Goal: Task Accomplishment & Management: Use online tool/utility

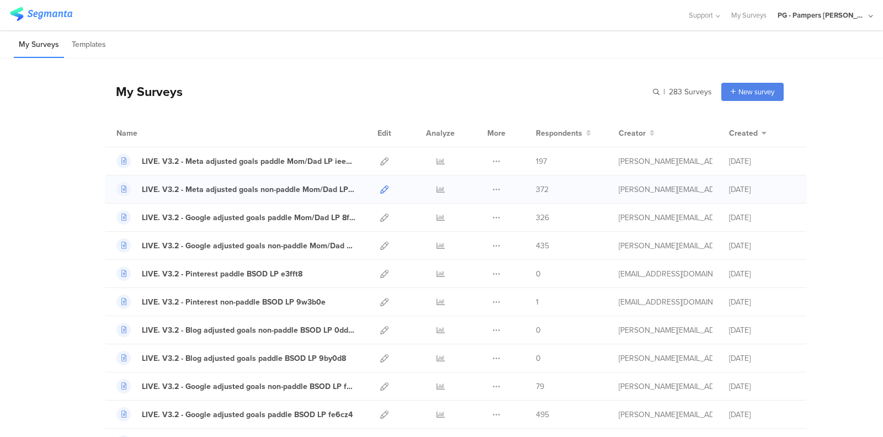
click at [384, 190] on icon at bounding box center [384, 189] width 8 height 8
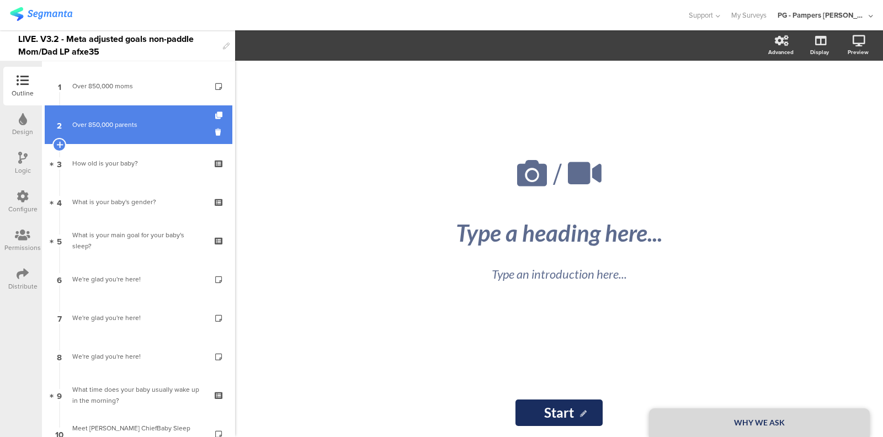
click at [128, 129] on div "Over 850,000 parents" at bounding box center [138, 124] width 132 height 11
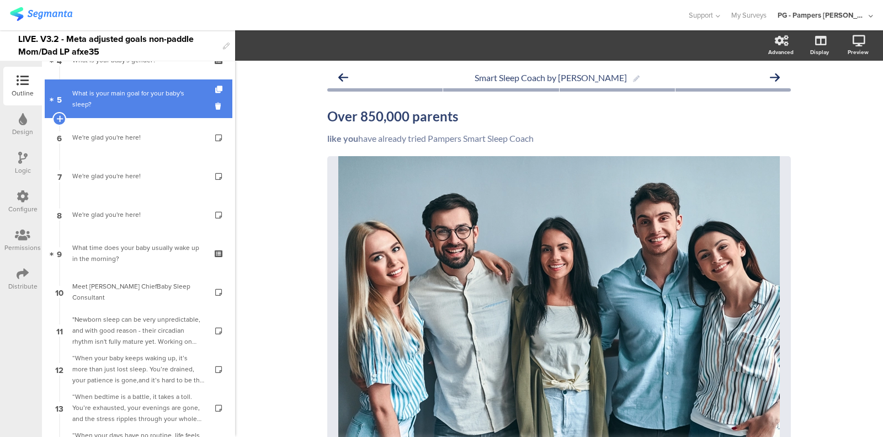
scroll to position [147, 0]
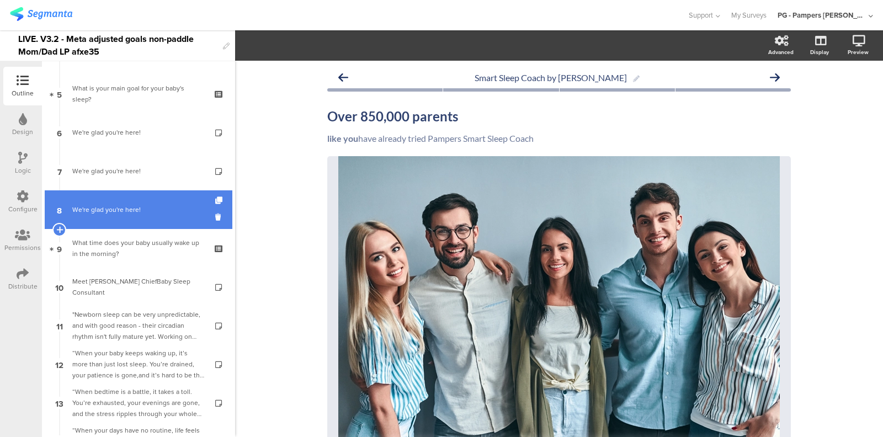
click at [119, 223] on link "8 We're glad you're here!" at bounding box center [139, 209] width 188 height 39
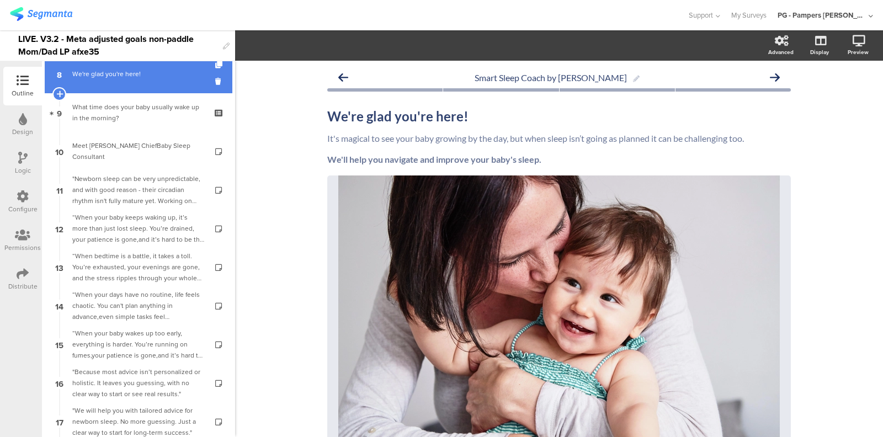
scroll to position [282, 0]
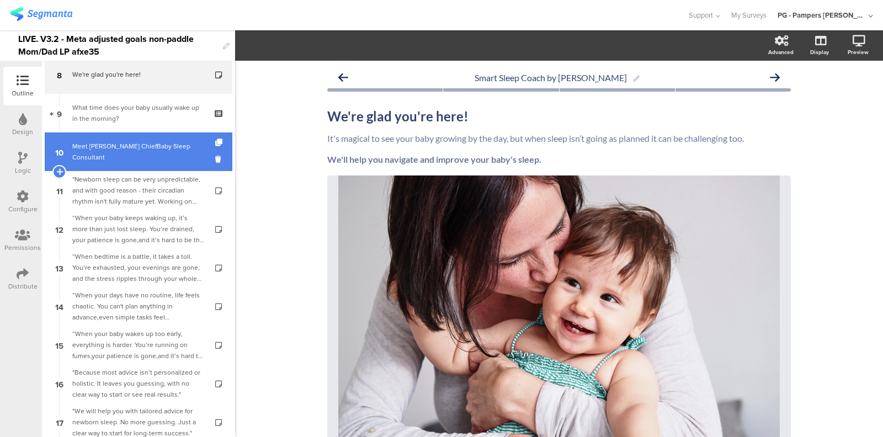
click at [130, 156] on div "Meet Pampers ChiefBaby Sleep Consultant" at bounding box center [138, 152] width 132 height 22
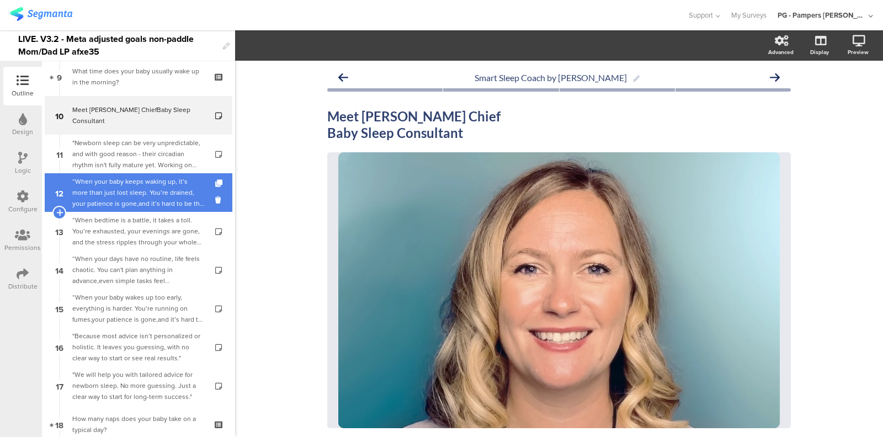
scroll to position [319, 0]
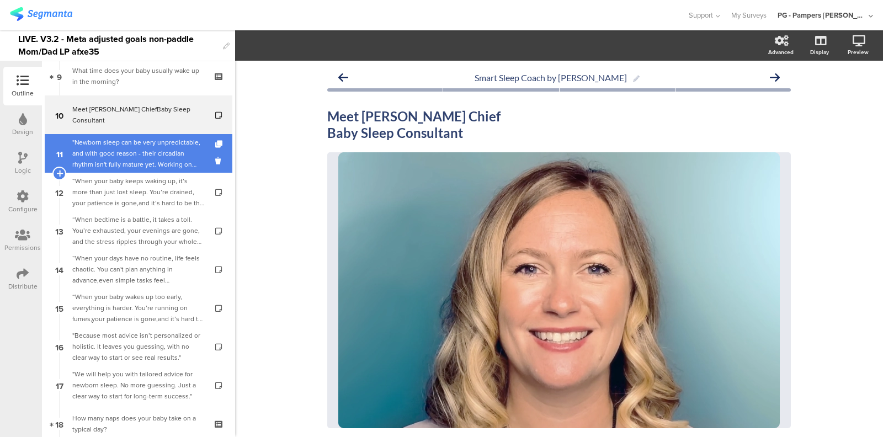
click at [146, 157] on div ""Newborn sleep can be very unpredictable, and with good reason - their circadia…" at bounding box center [138, 153] width 132 height 33
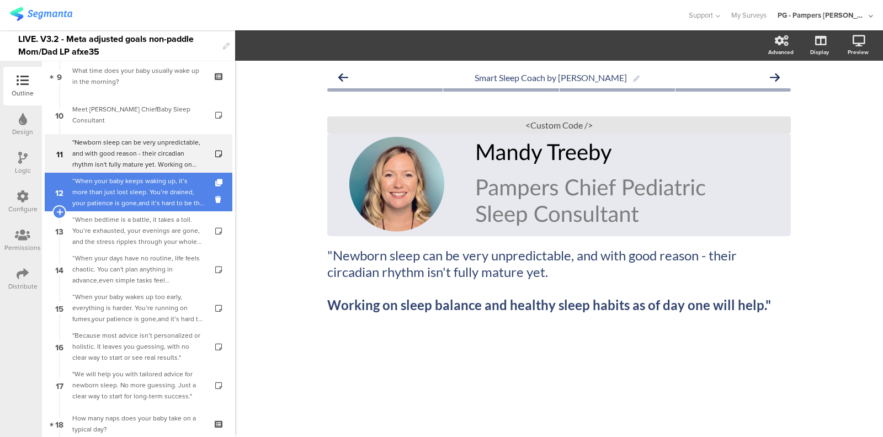
click at [147, 206] on div "“When your baby keeps waking up, it’s more than just lost sleep. You’re drained…" at bounding box center [138, 192] width 132 height 33
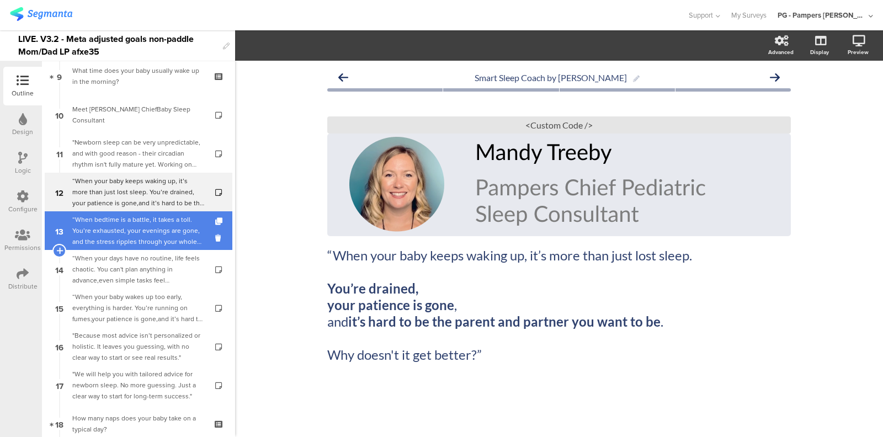
click at [145, 236] on div "“When bedtime is a battle, it takes a toll. You’re exhausted, your evenings are…" at bounding box center [138, 230] width 132 height 33
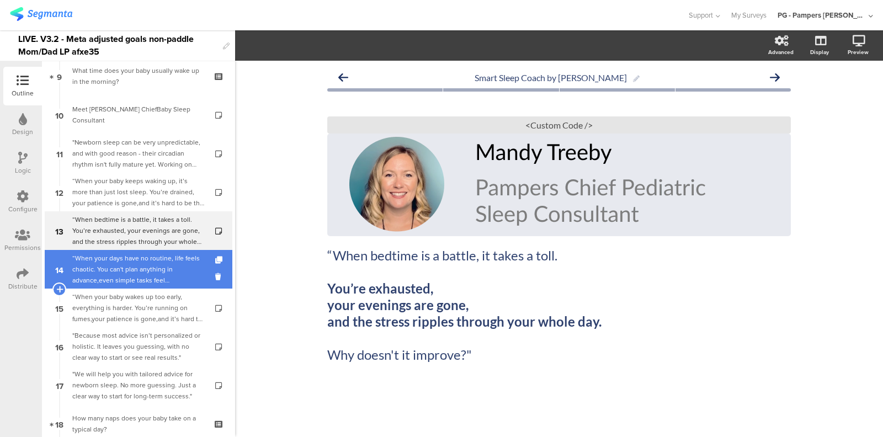
click at [145, 264] on div "“When your days have no routine, life feels chaotic. You can't plan anything in…" at bounding box center [138, 269] width 132 height 33
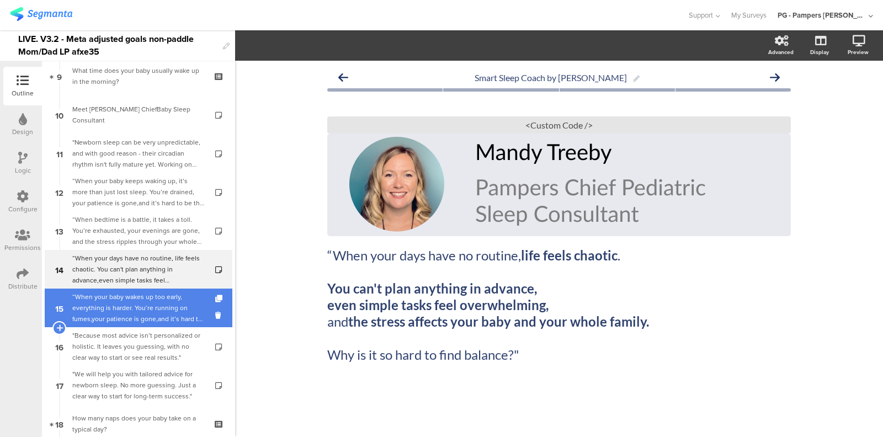
click at [145, 298] on div "“When your baby wakes up too early, everything is harder. You’re running on fum…" at bounding box center [138, 307] width 132 height 33
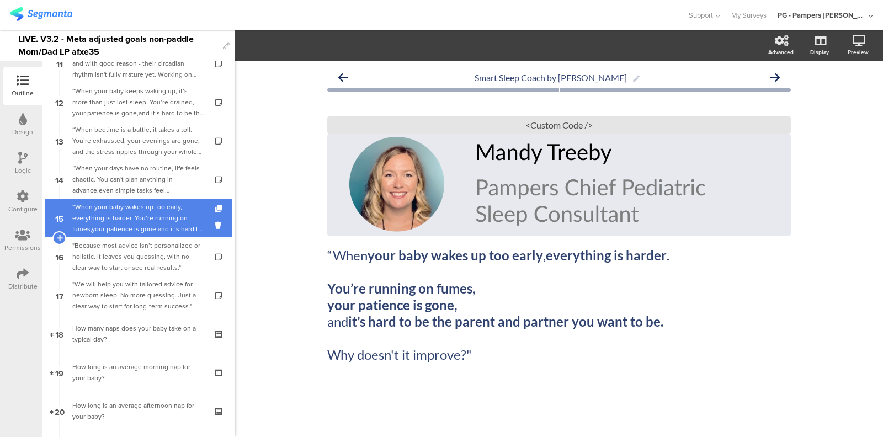
scroll to position [417, 0]
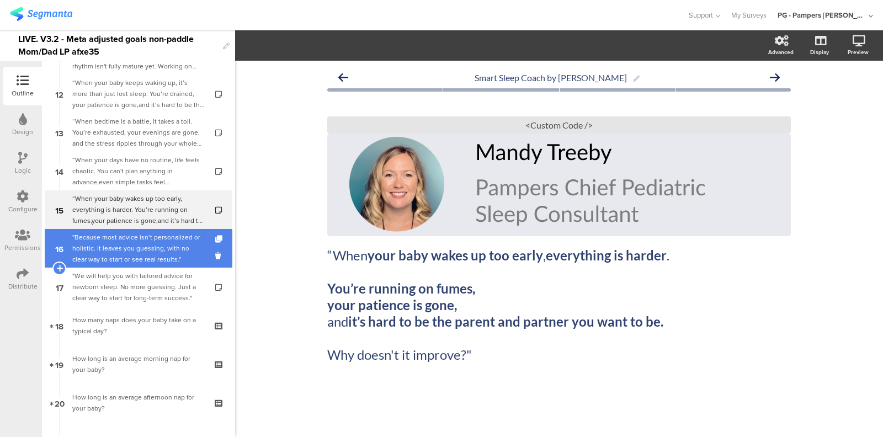
click at [145, 250] on div ""Because most advice isn’t personalized or holistic. It leaves you guessing, wi…" at bounding box center [138, 248] width 132 height 33
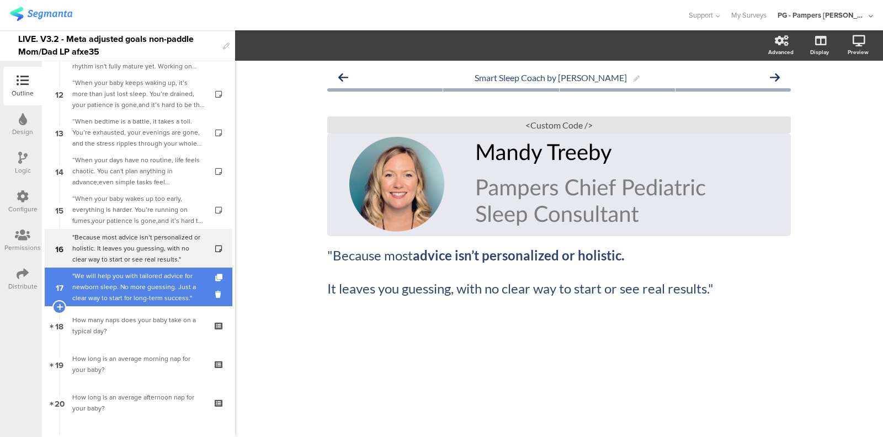
click at [139, 282] on div ""We will help you with tailored advice for newborn sleep. No more guessing. Jus…" at bounding box center [138, 286] width 132 height 33
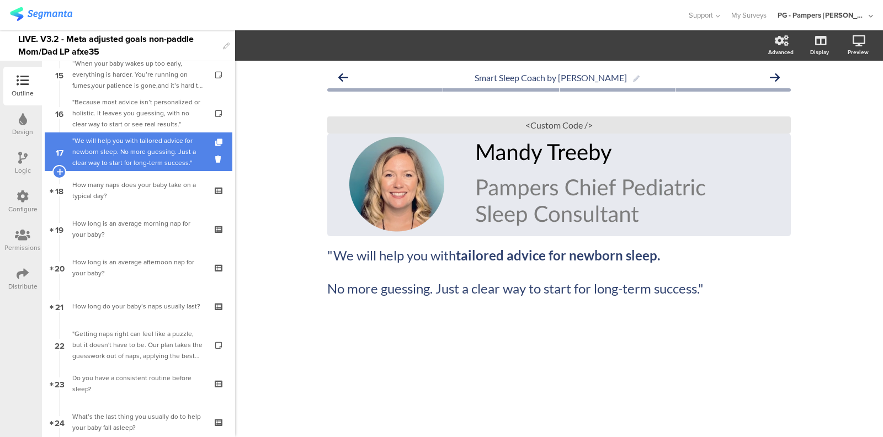
scroll to position [556, 0]
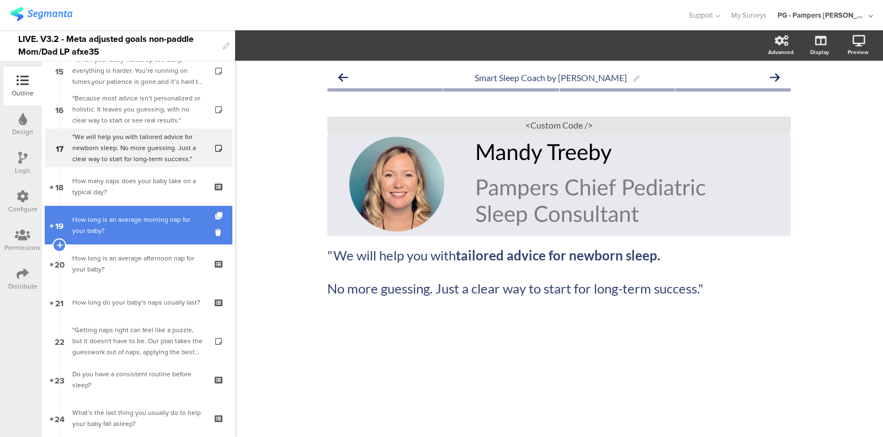
click at [139, 208] on link "19 How long is an average morning nap for your baby?" at bounding box center [139, 225] width 188 height 39
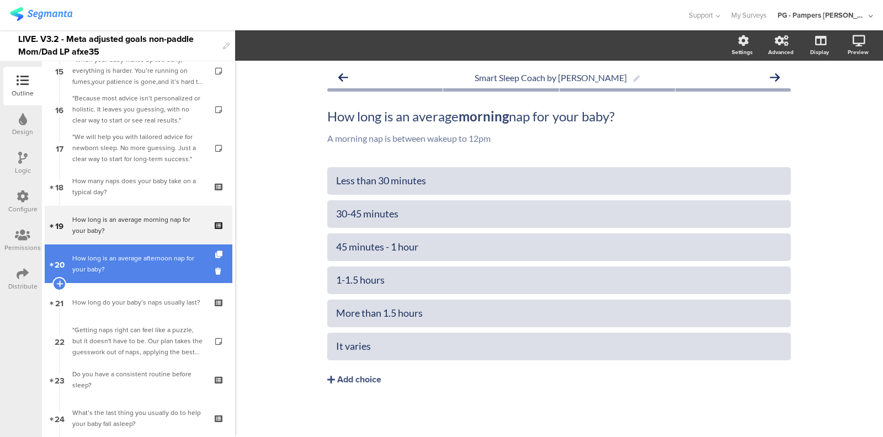
click at [136, 256] on div "How long is an average afternoon nap for your baby?" at bounding box center [138, 264] width 132 height 22
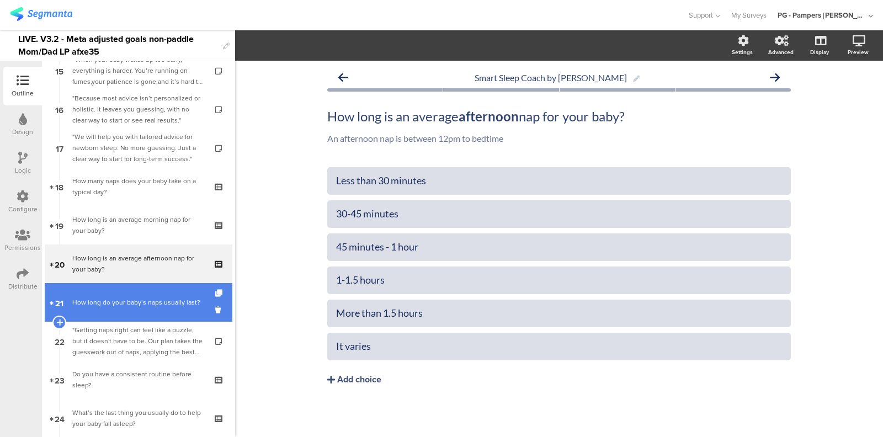
click at [133, 298] on div "How long do your baby’s naps usually last?" at bounding box center [138, 302] width 132 height 11
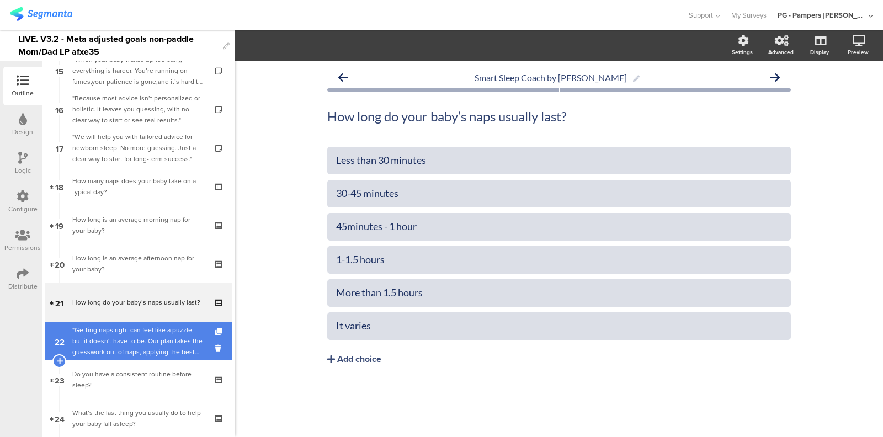
click at [127, 334] on div ""Getting naps right can feel like a puzzle, but it doesn't have to be. Our plan…" at bounding box center [138, 341] width 132 height 33
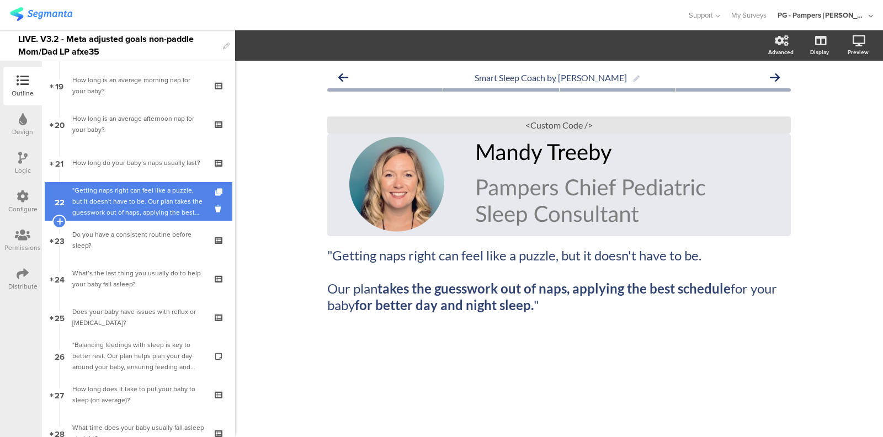
scroll to position [696, 0]
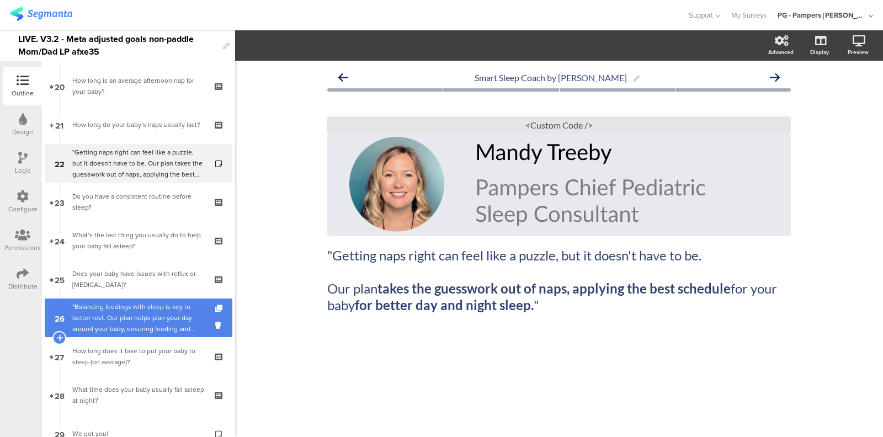
click at [130, 307] on div ""Balancing feedings with sleep is key to better rest. Our plan helps plan your …" at bounding box center [138, 317] width 132 height 33
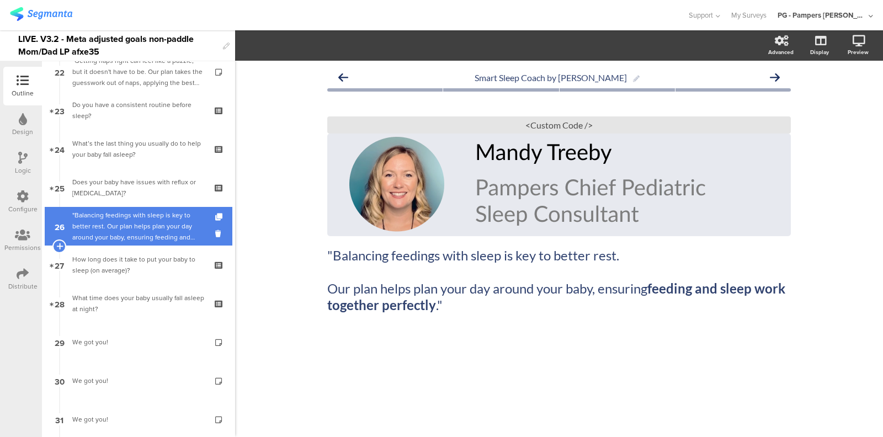
scroll to position [830, 0]
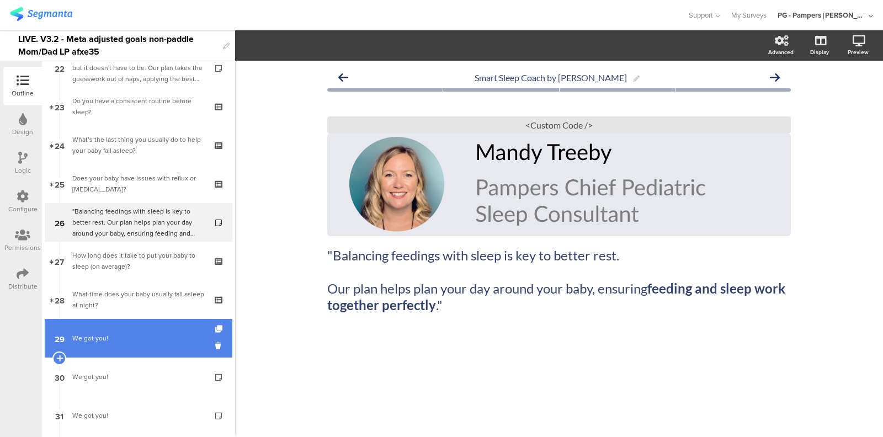
click at [119, 341] on div "We got you!" at bounding box center [138, 338] width 132 height 11
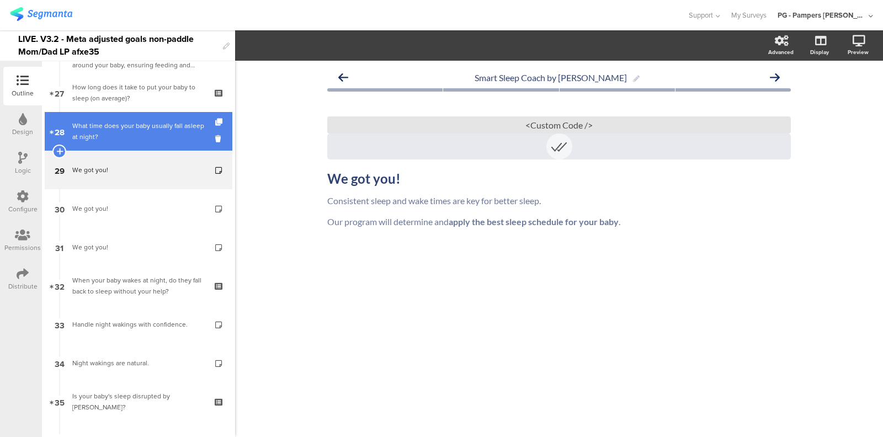
scroll to position [1032, 0]
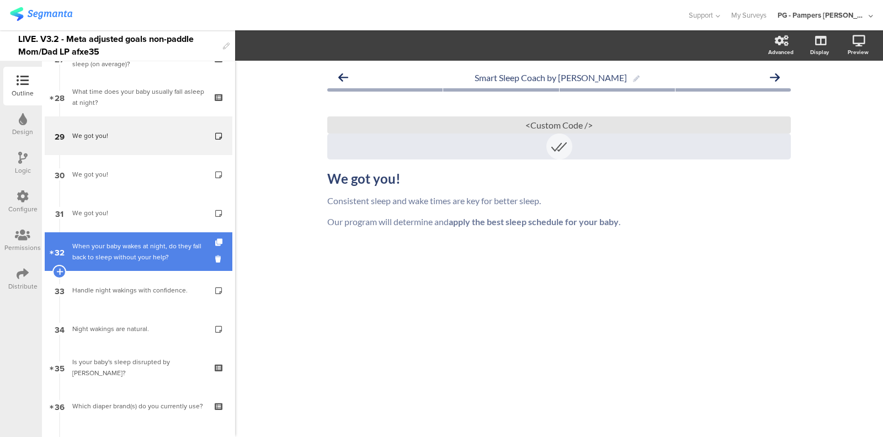
click at [135, 267] on link "32 When your baby wakes at night, do they fall back to sleep without your help?​" at bounding box center [139, 251] width 188 height 39
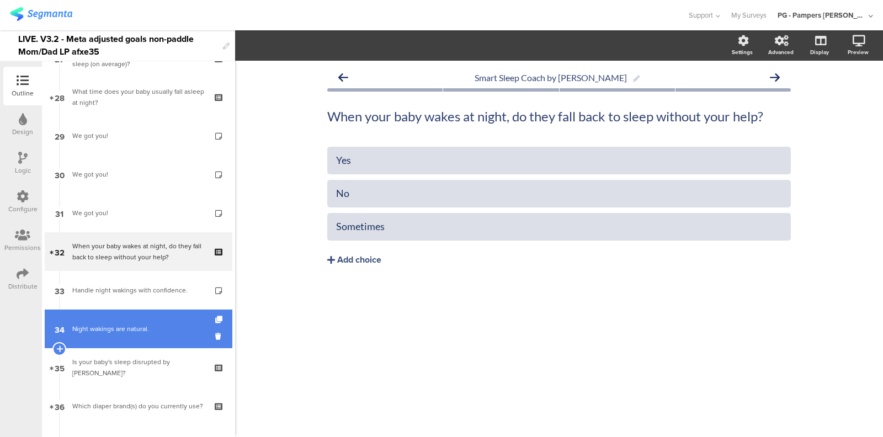
drag, startPoint x: 129, startPoint y: 296, endPoint x: 126, endPoint y: 315, distance: 19.5
click at [129, 296] on link "33 Handle night wakings with confidence." at bounding box center [139, 290] width 188 height 39
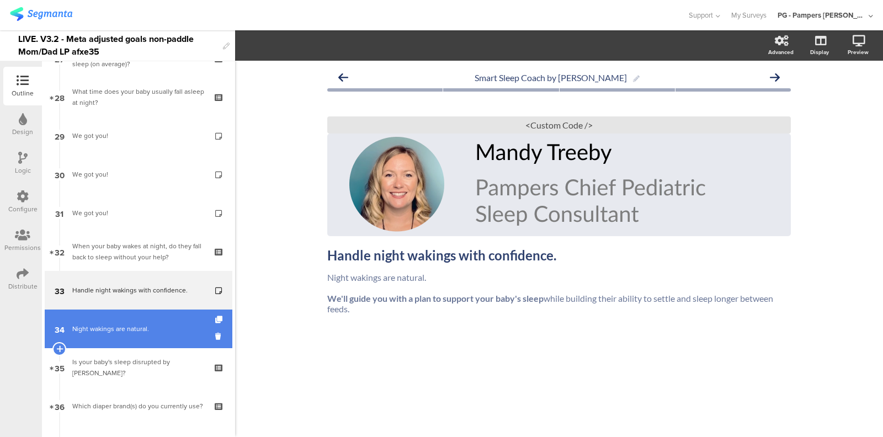
click at [123, 321] on link "34 Night wakings are natural." at bounding box center [139, 329] width 188 height 39
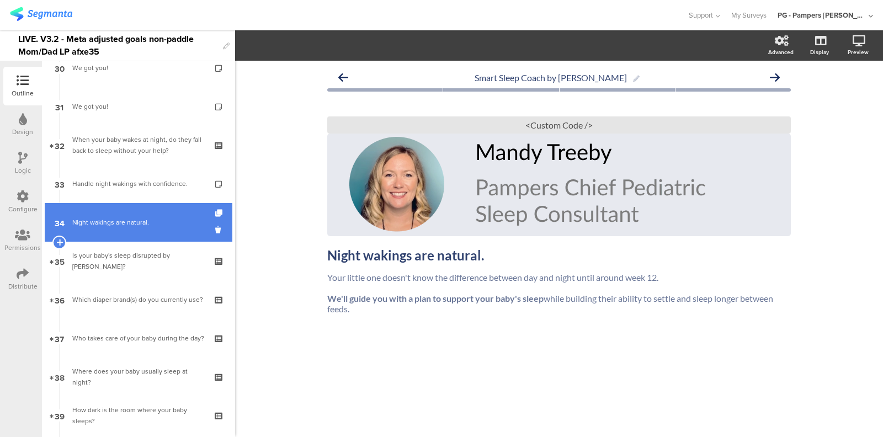
scroll to position [1143, 0]
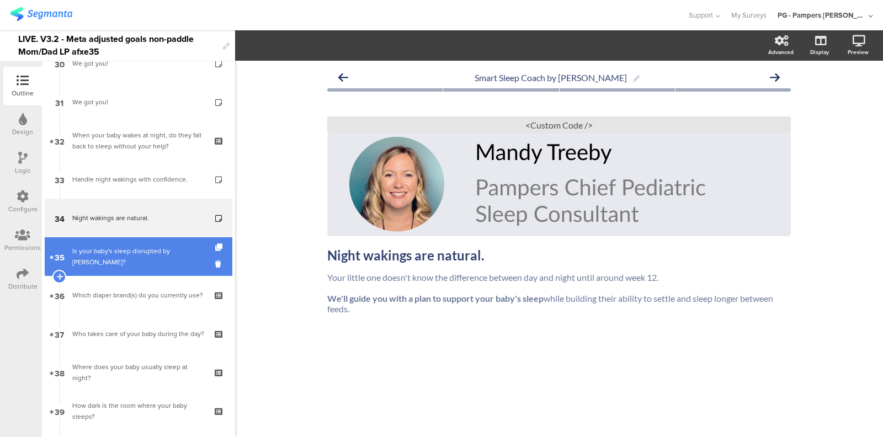
click at [125, 266] on div "Is your baby's sleep disrupted by diaper leaks?" at bounding box center [138, 257] width 132 height 22
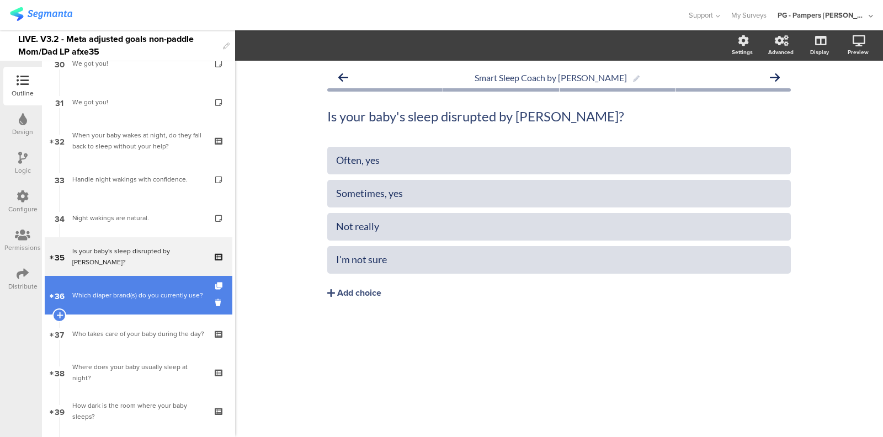
click at [123, 312] on link "36 Which diaper brand(s) do you currently use?" at bounding box center [139, 295] width 188 height 39
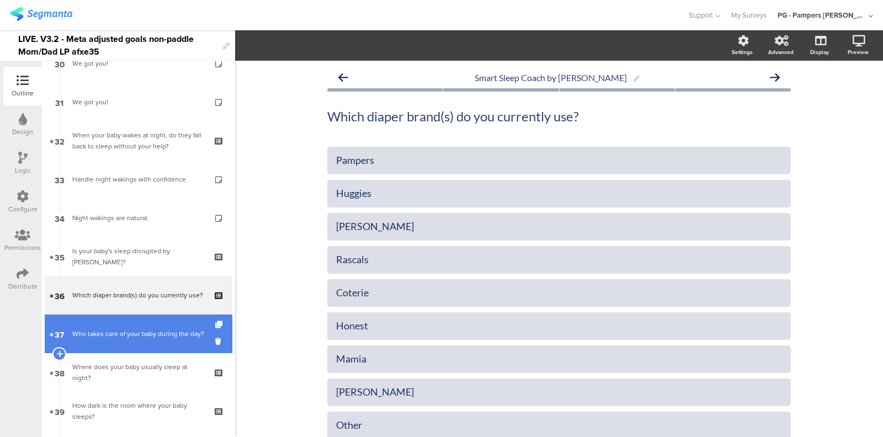
click at [123, 341] on link "37 Who takes care of your baby during the day?" at bounding box center [139, 334] width 188 height 39
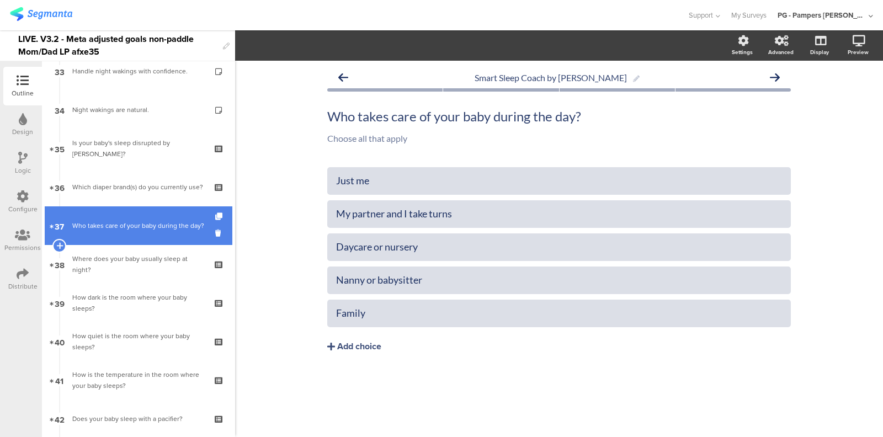
scroll to position [1254, 0]
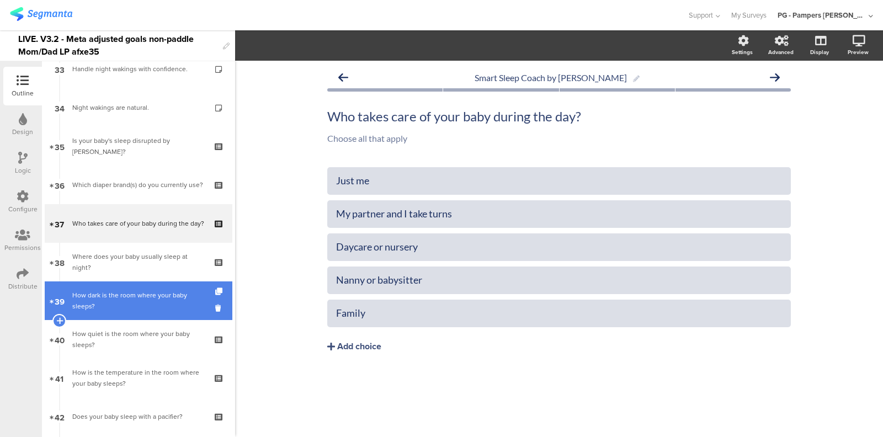
click at [135, 269] on link "38 Where does your baby usually sleep at night?" at bounding box center [139, 262] width 188 height 39
click at [132, 304] on div "How dark is the room where your baby sleeps?" at bounding box center [138, 301] width 132 height 22
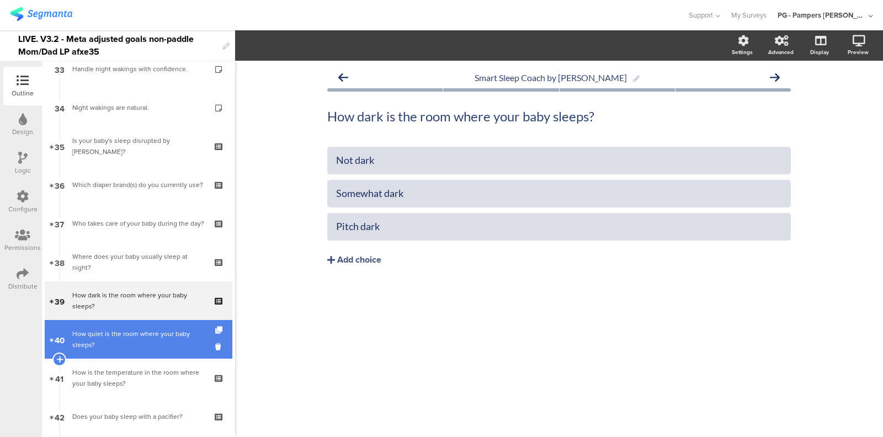
click at [128, 331] on div "How quiet is the room where your baby sleeps?" at bounding box center [138, 339] width 132 height 22
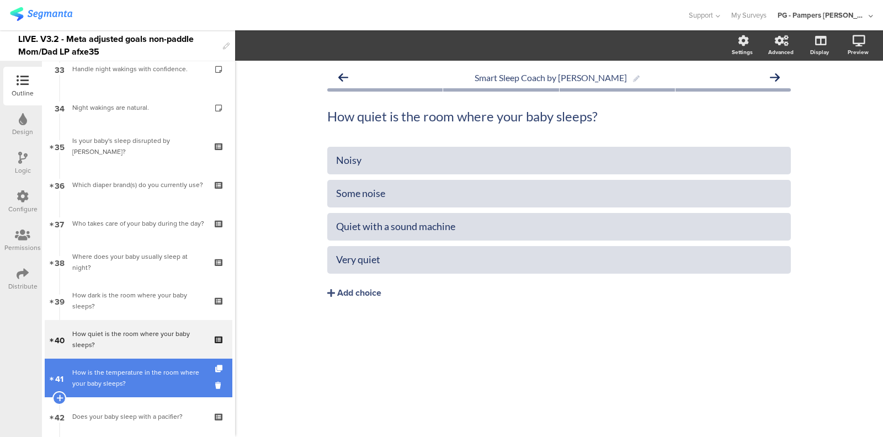
click at [117, 380] on div "How is the temperature in the room where your baby sleeps?" at bounding box center [138, 378] width 132 height 22
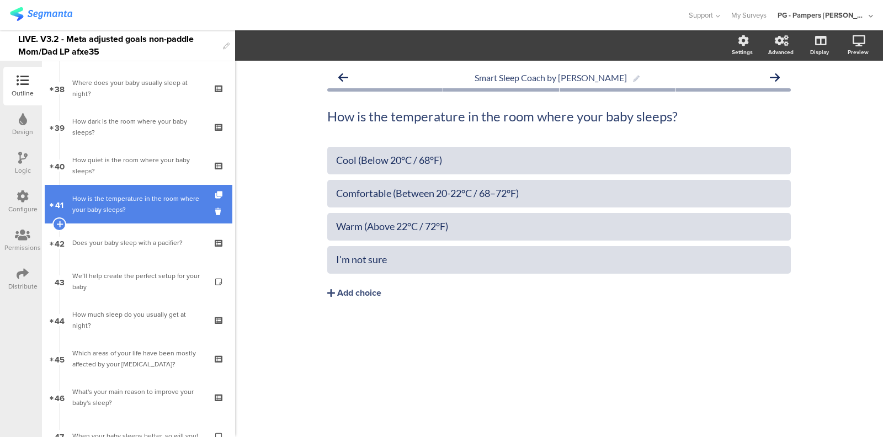
scroll to position [1429, 0]
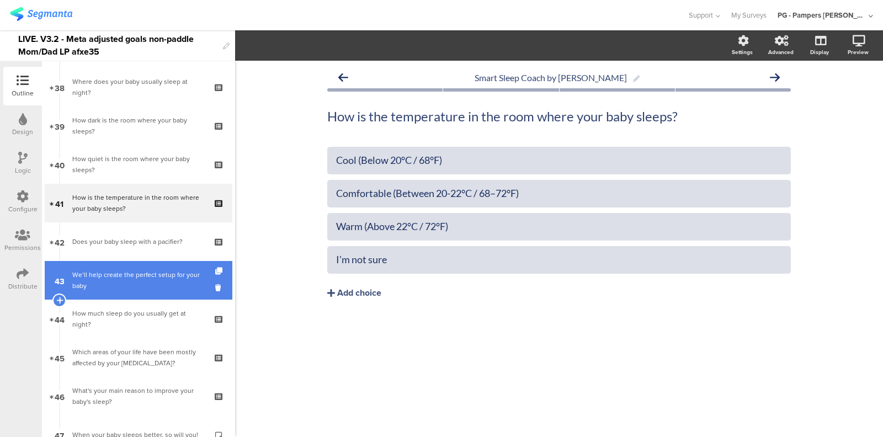
click at [123, 286] on div "We’ll help create the perfect setup for your baby" at bounding box center [138, 280] width 132 height 22
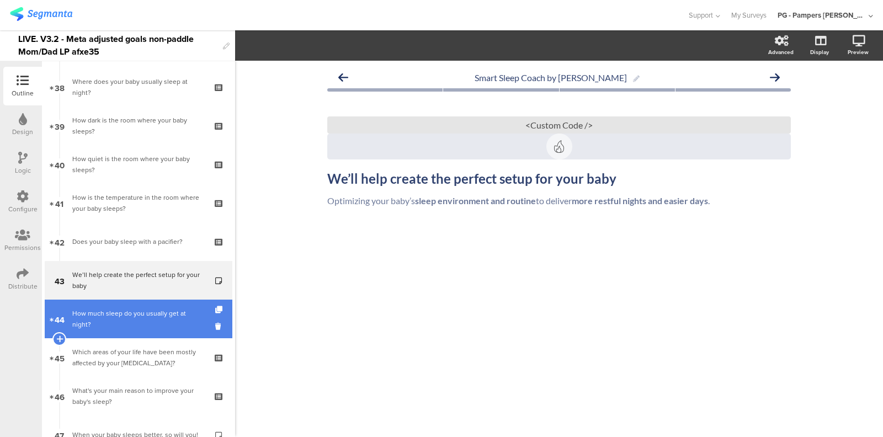
click at [122, 309] on link "44 How much sleep do you usually get at night?" at bounding box center [139, 319] width 188 height 39
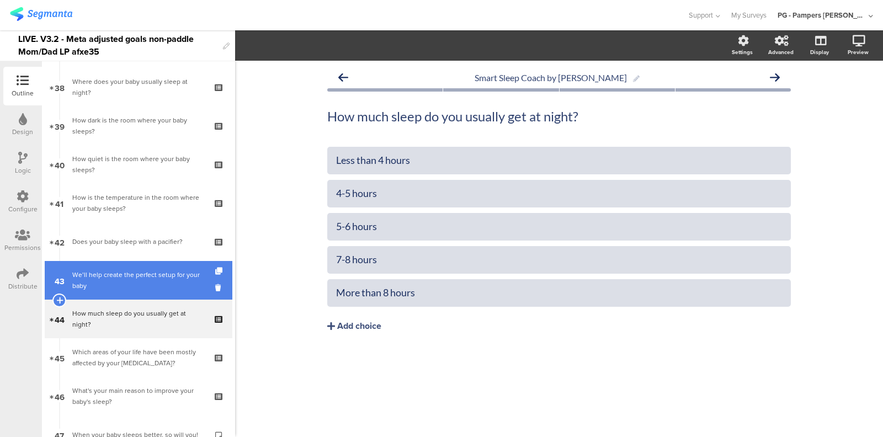
click at [132, 268] on link "43 We’ll help create the perfect setup for your baby" at bounding box center [139, 280] width 188 height 39
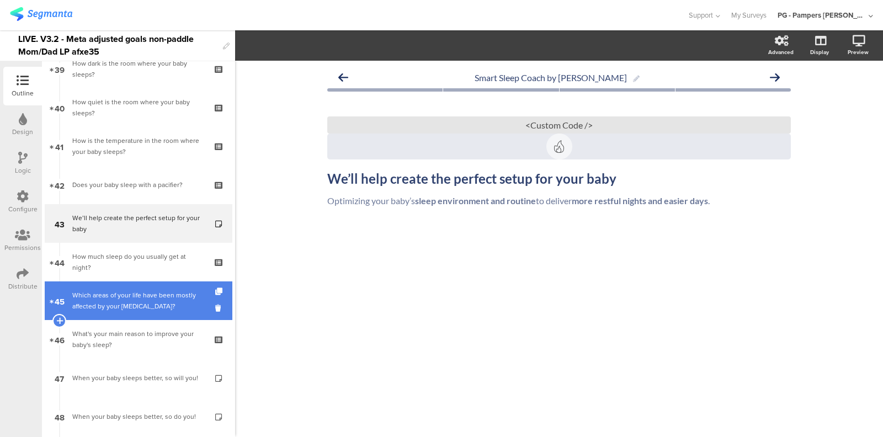
scroll to position [1522, 0]
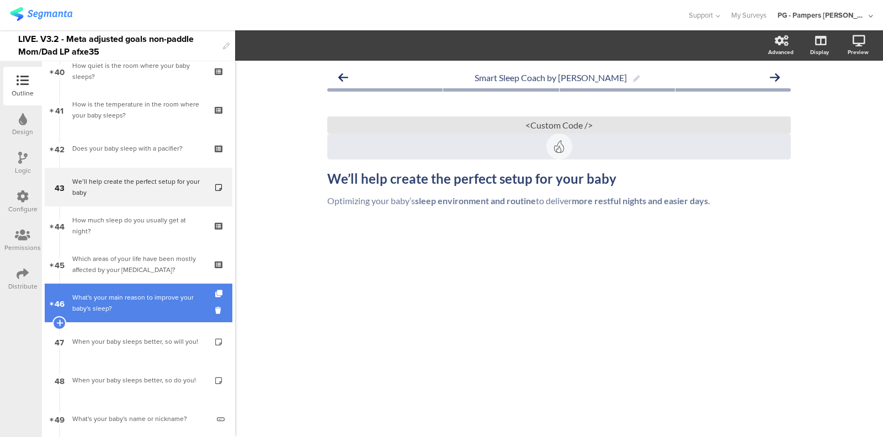
click at [122, 311] on div "What's your main reason to improve your baby's sleep?" at bounding box center [138, 303] width 132 height 22
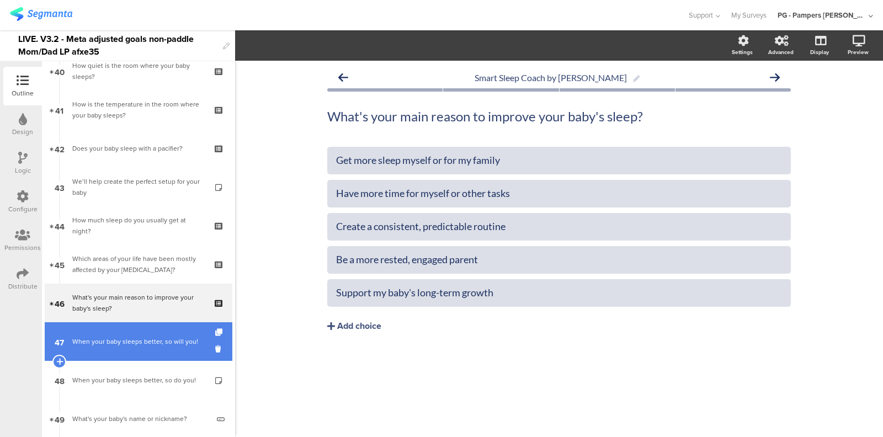
scroll to position [1605, 0]
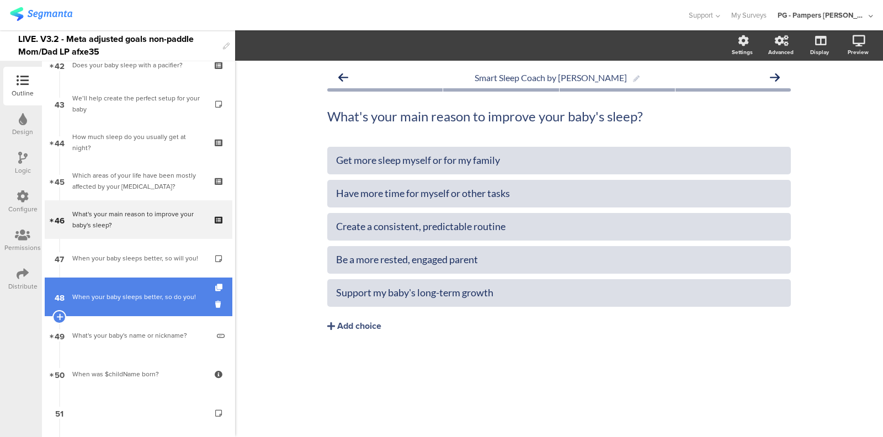
click at [122, 312] on link "48 When your baby sleeps better, so do you!" at bounding box center [139, 297] width 188 height 39
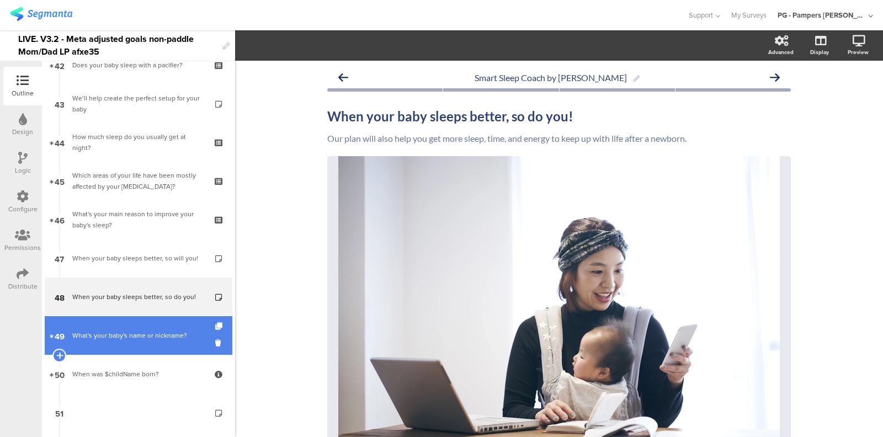
click at [122, 335] on div "What's your baby's name or nickname?​" at bounding box center [140, 335] width 136 height 11
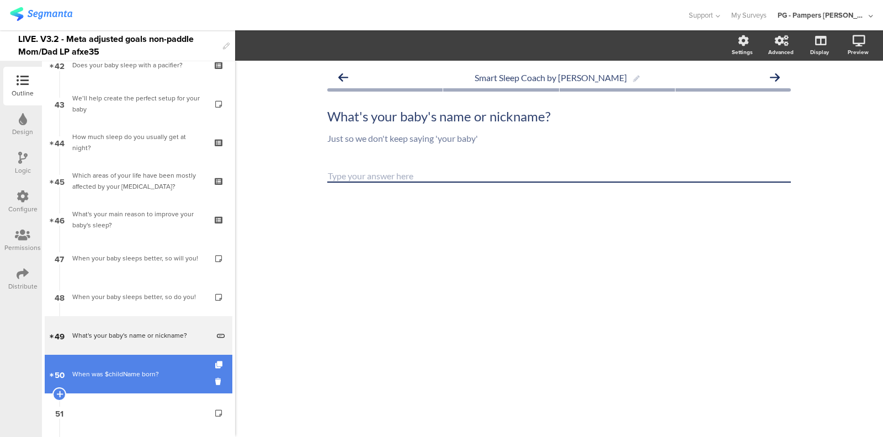
click at [121, 375] on div "When was $childName born?" at bounding box center [138, 374] width 132 height 11
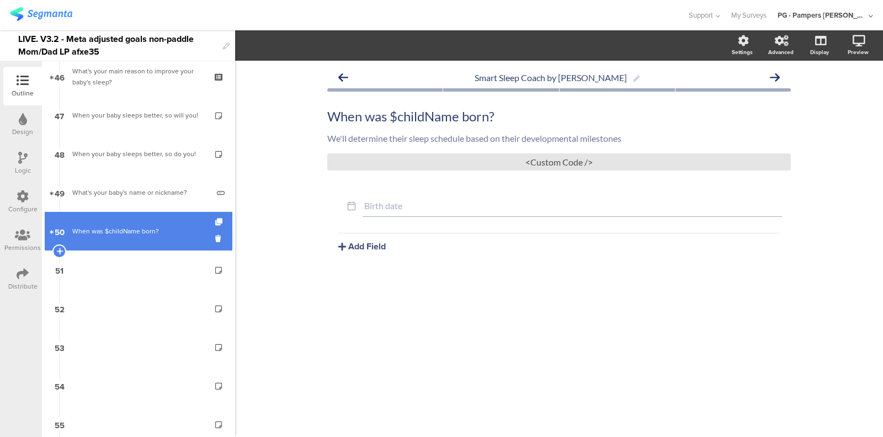
scroll to position [1749, 0]
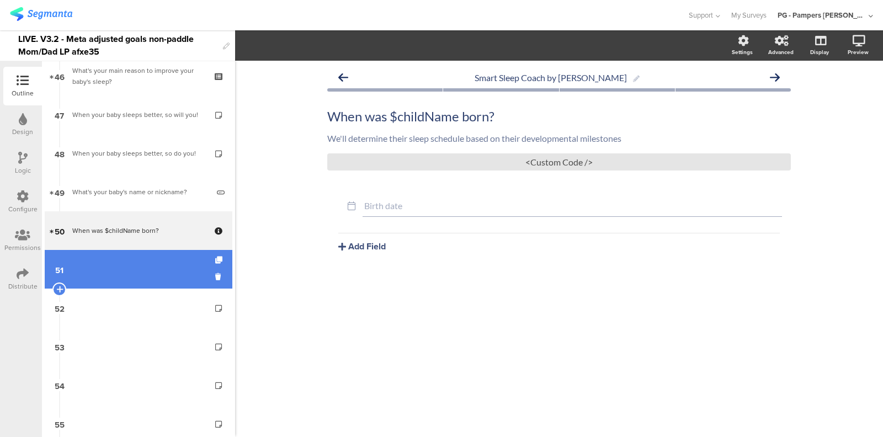
click at [120, 282] on link "51" at bounding box center [139, 269] width 188 height 39
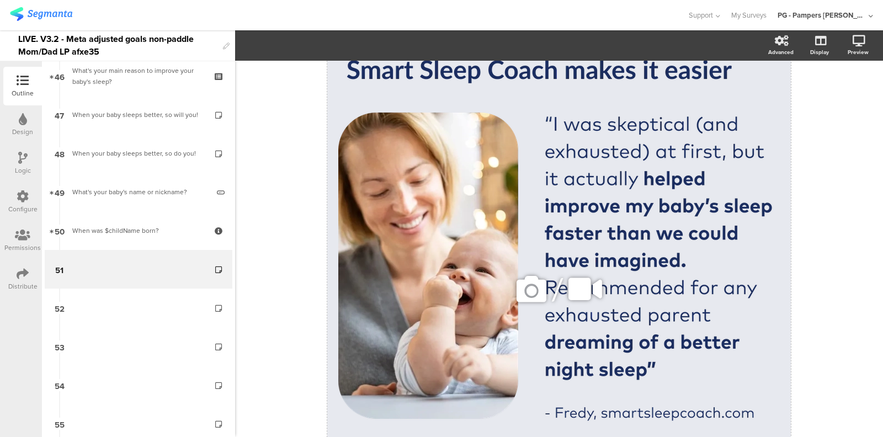
scroll to position [120, 0]
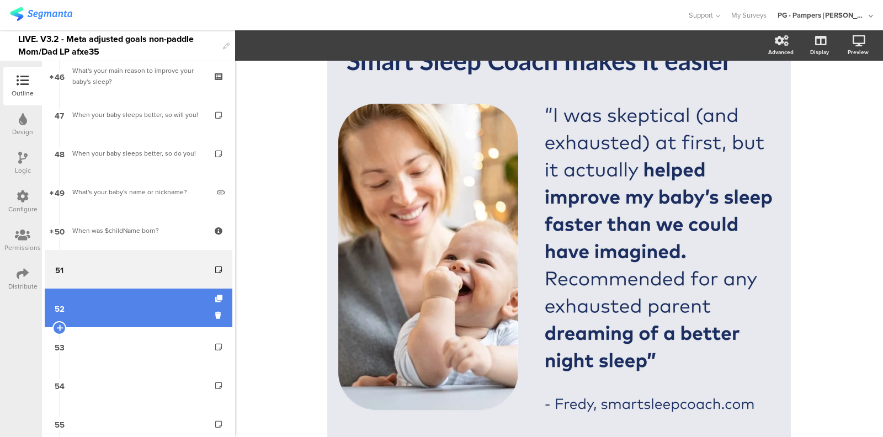
click at [103, 309] on link "52" at bounding box center [139, 308] width 188 height 39
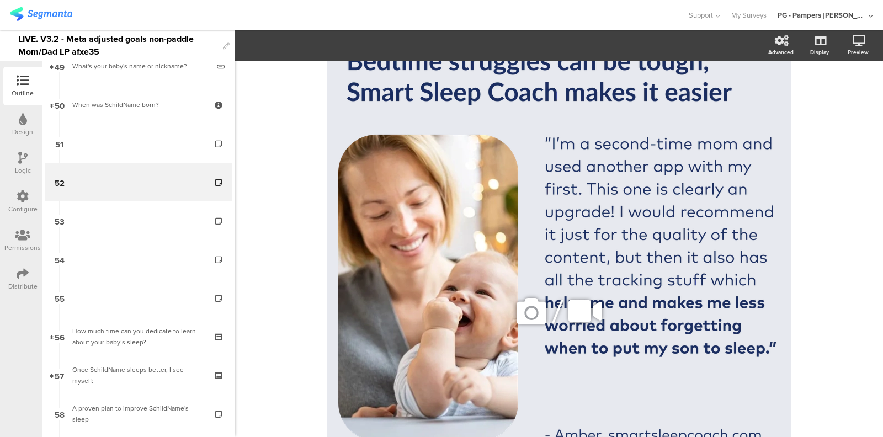
scroll to position [88, 0]
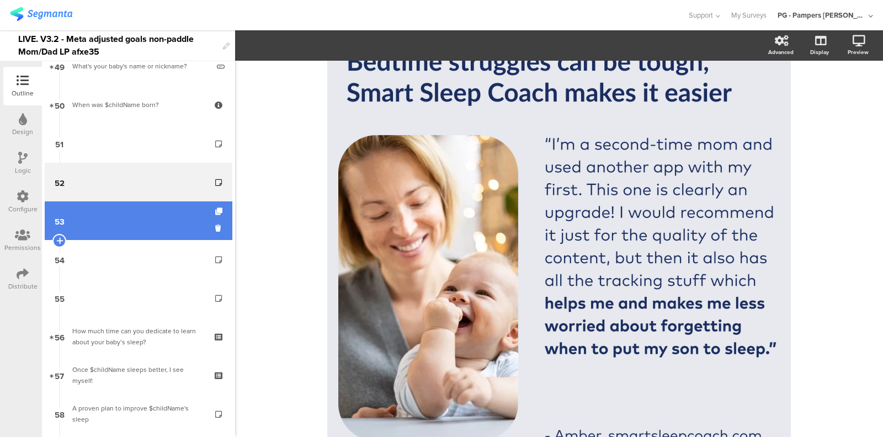
click at [126, 231] on link "53" at bounding box center [139, 220] width 188 height 39
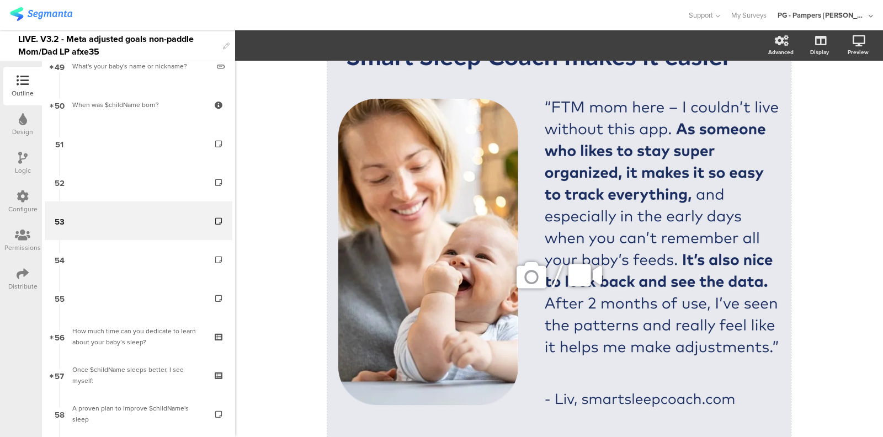
scroll to position [127, 0]
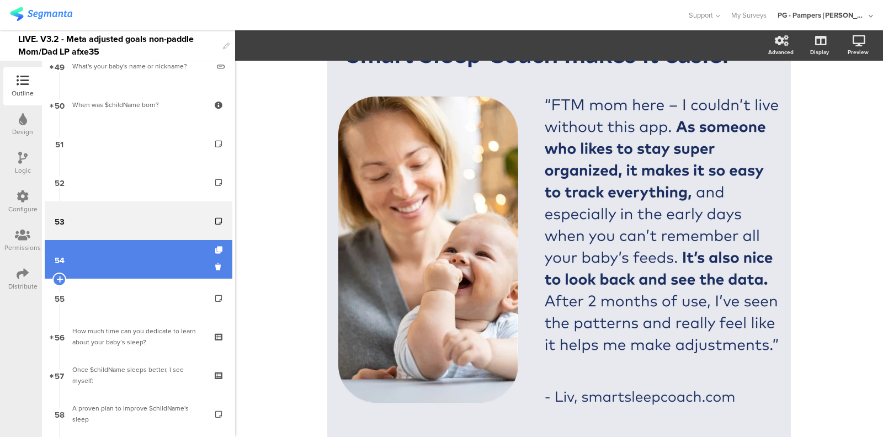
click at [160, 257] on link "54" at bounding box center [139, 259] width 188 height 39
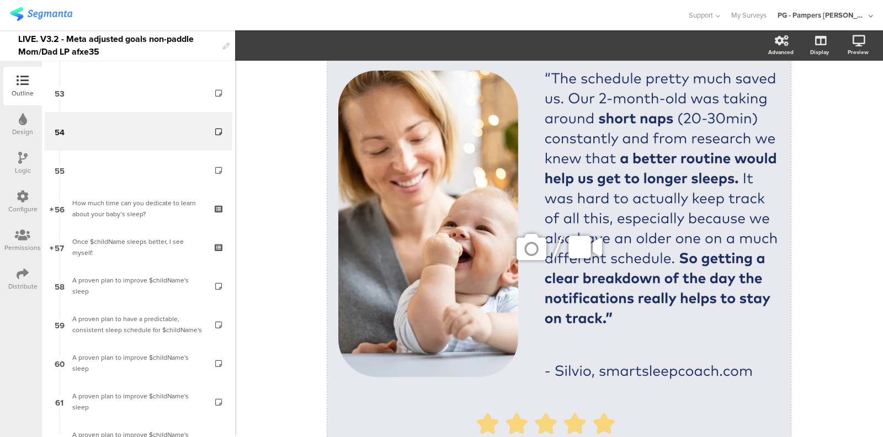
scroll to position [156, 0]
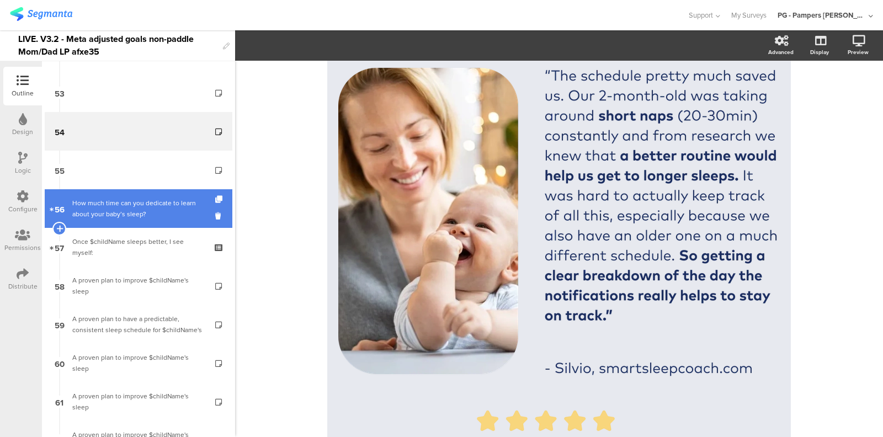
click at [136, 200] on div "How much time can you dedicate to learn about your baby’s sleep?" at bounding box center [138, 209] width 132 height 22
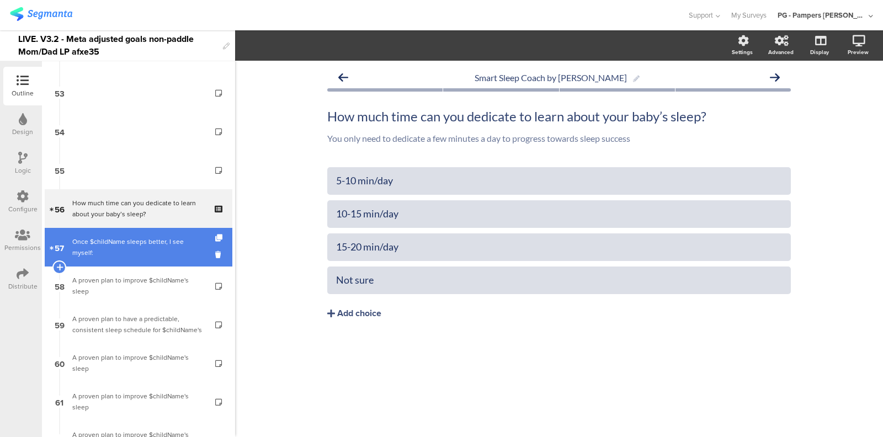
click at [128, 240] on link "57 Once $childName sleeps better, I see myself:" at bounding box center [139, 247] width 188 height 39
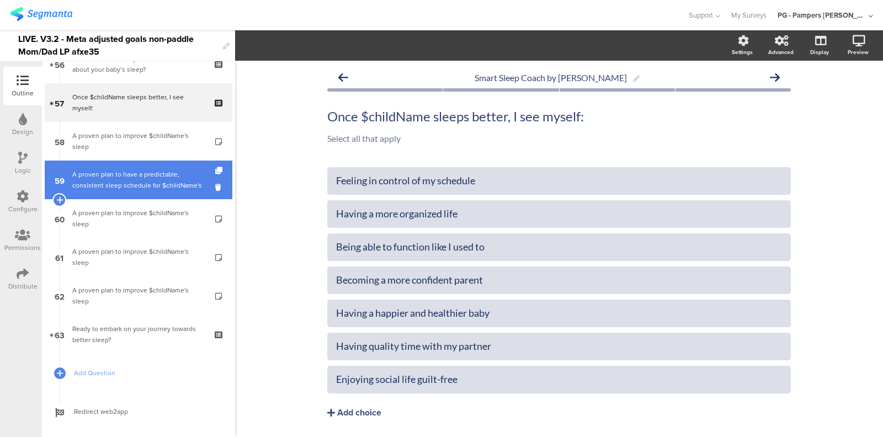
scroll to position [2152, 0]
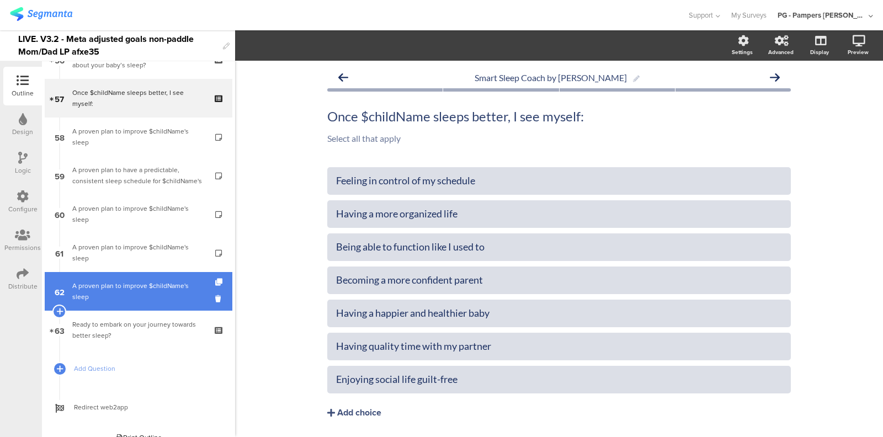
click at [137, 291] on div "A proven plan to improve $childName's sleep" at bounding box center [138, 291] width 132 height 22
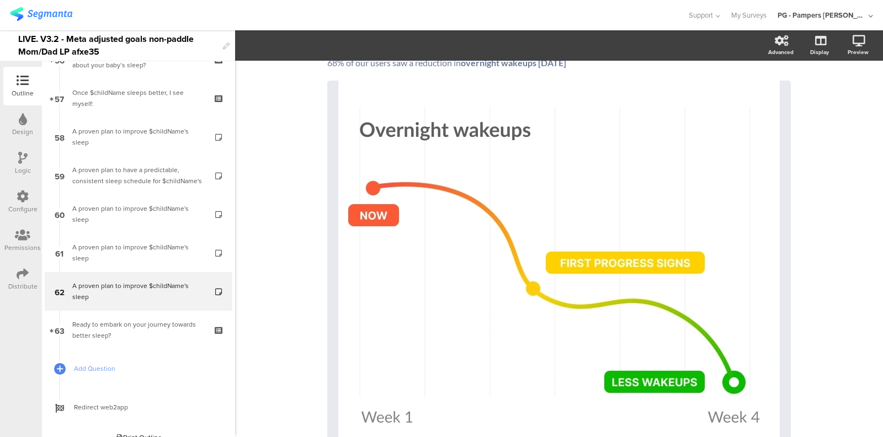
scroll to position [75, 0]
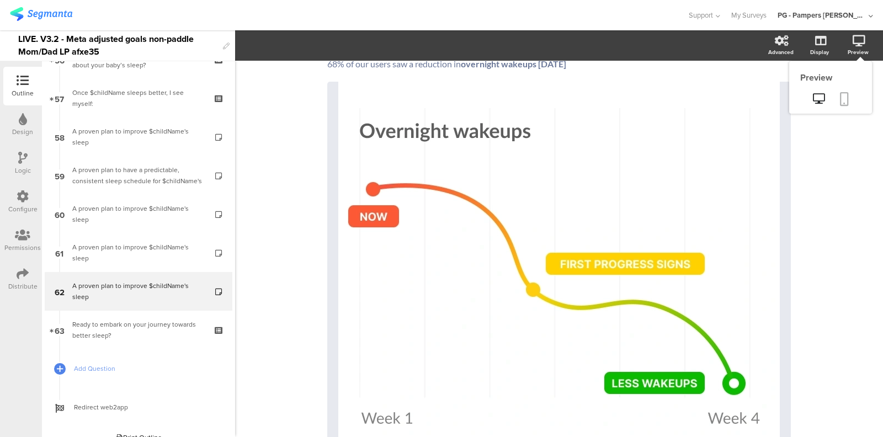
click at [838, 95] on link at bounding box center [844, 99] width 24 height 21
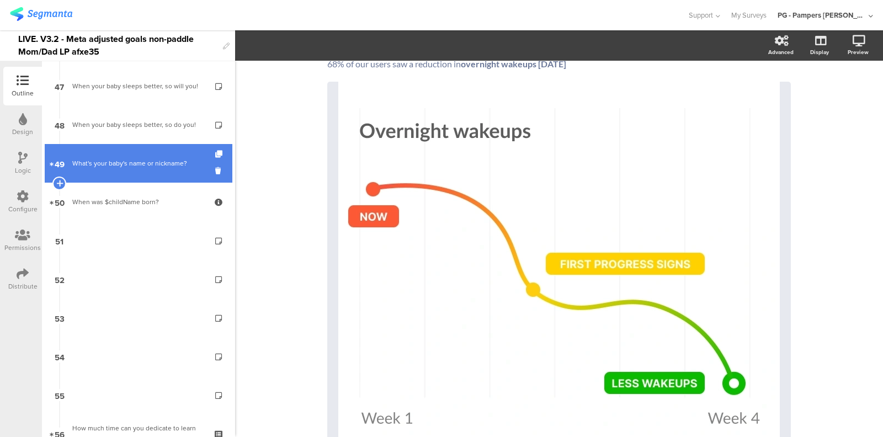
scroll to position [1875, 0]
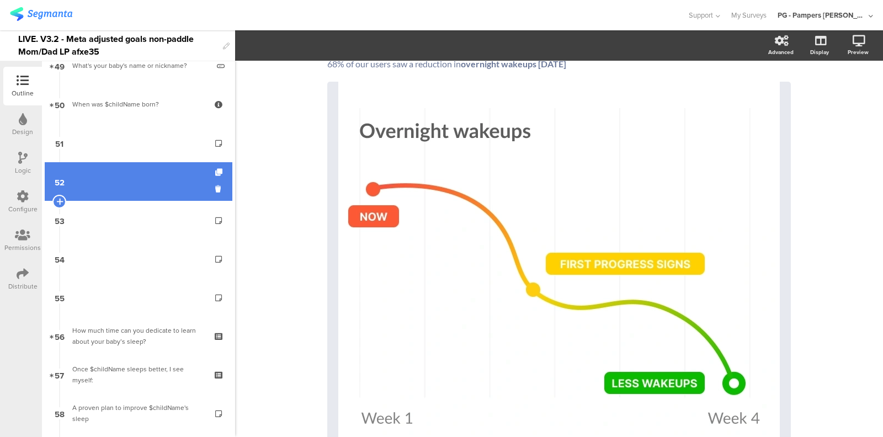
click at [116, 193] on link "52" at bounding box center [139, 181] width 188 height 39
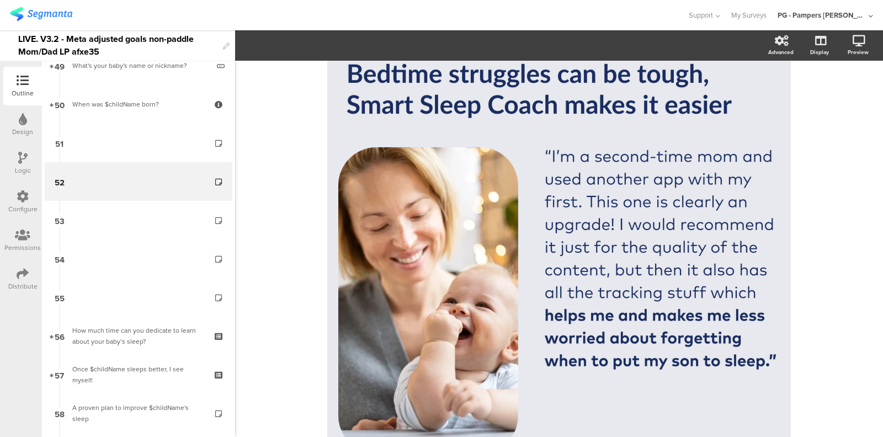
scroll to position [86, 0]
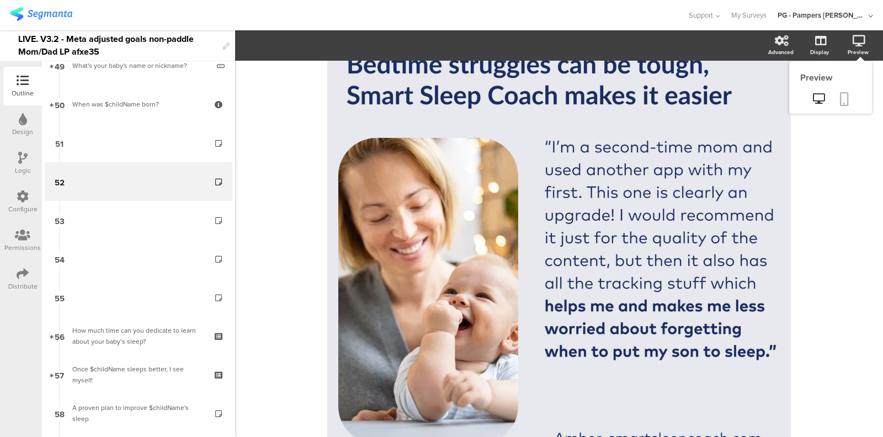
click at [840, 102] on icon at bounding box center [844, 99] width 9 height 14
